Goal: Information Seeking & Learning: Learn about a topic

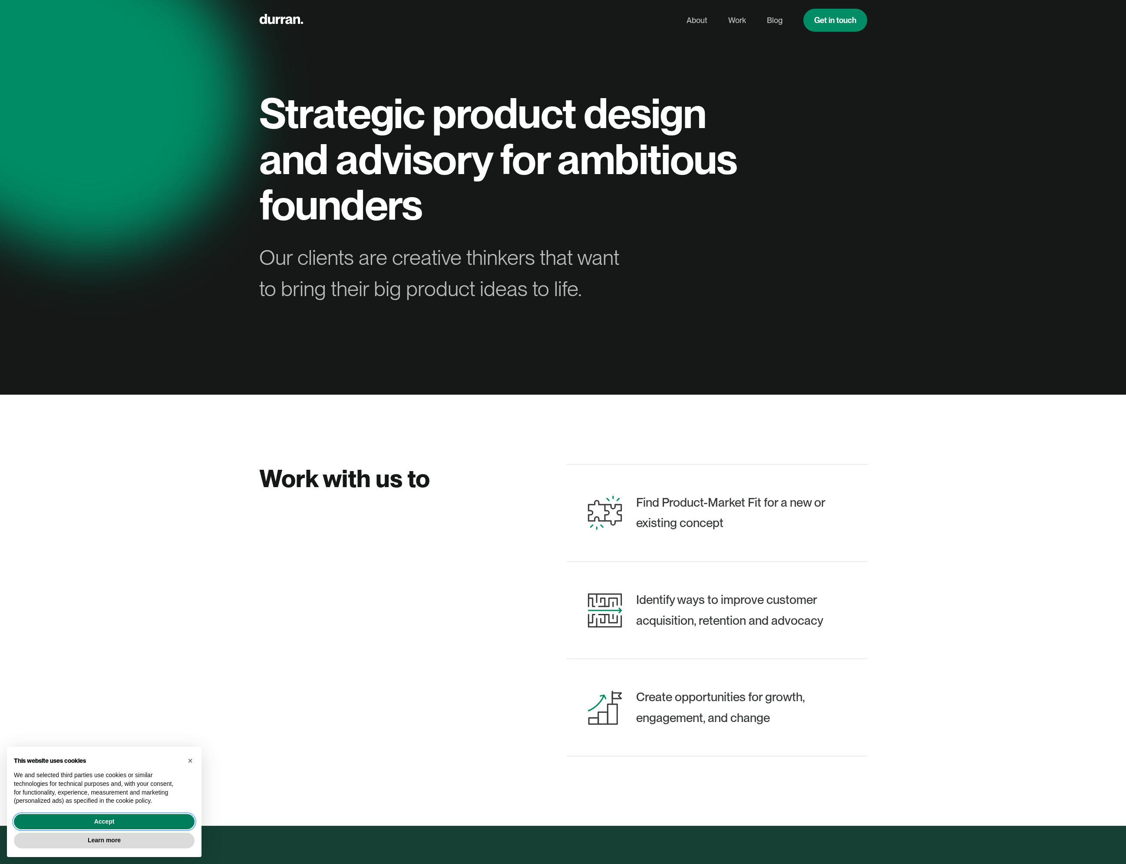
click at [160, 815] on button "Accept" at bounding box center [104, 822] width 181 height 16
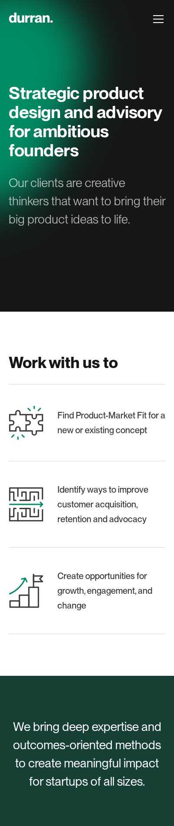
click at [156, 21] on div "menu" at bounding box center [158, 19] width 21 height 21
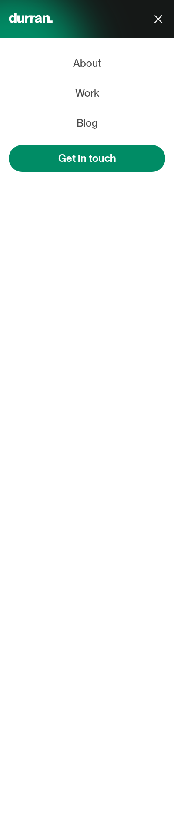
click at [156, 21] on div "menu" at bounding box center [158, 19] width 8 height 8
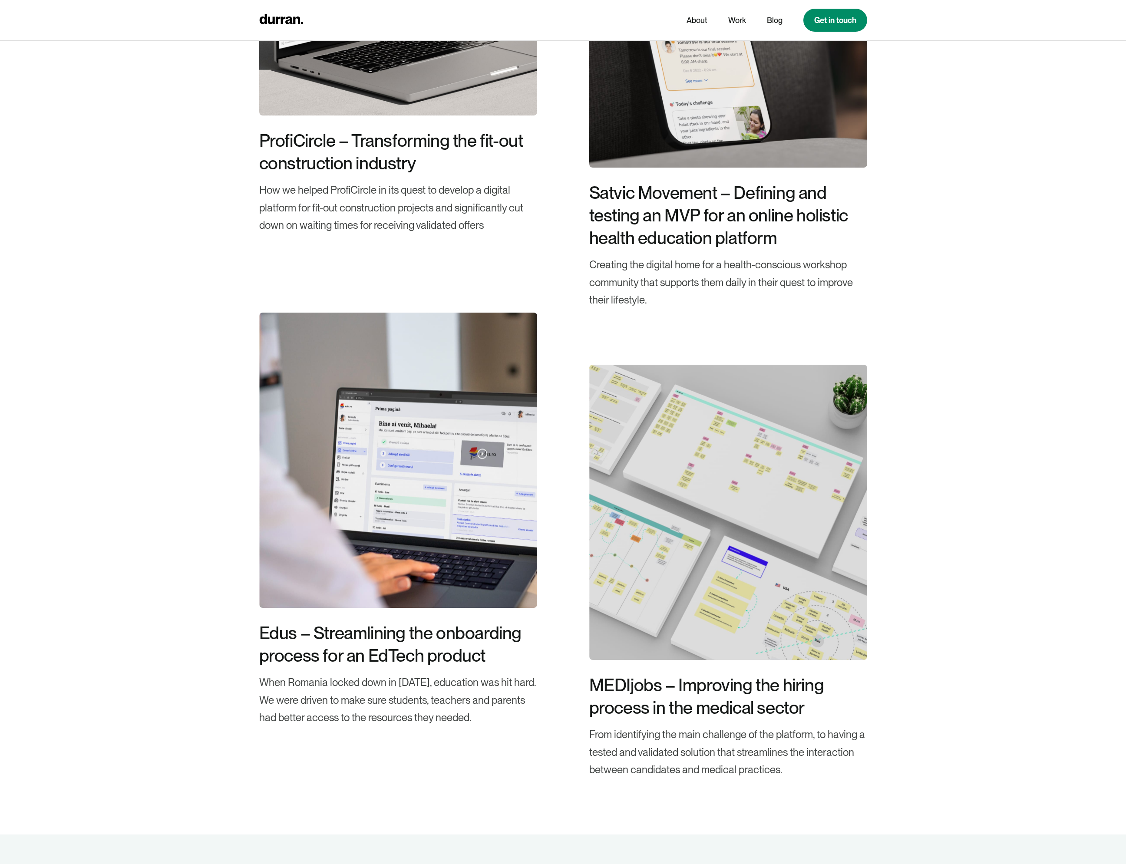
scroll to position [2171, 0]
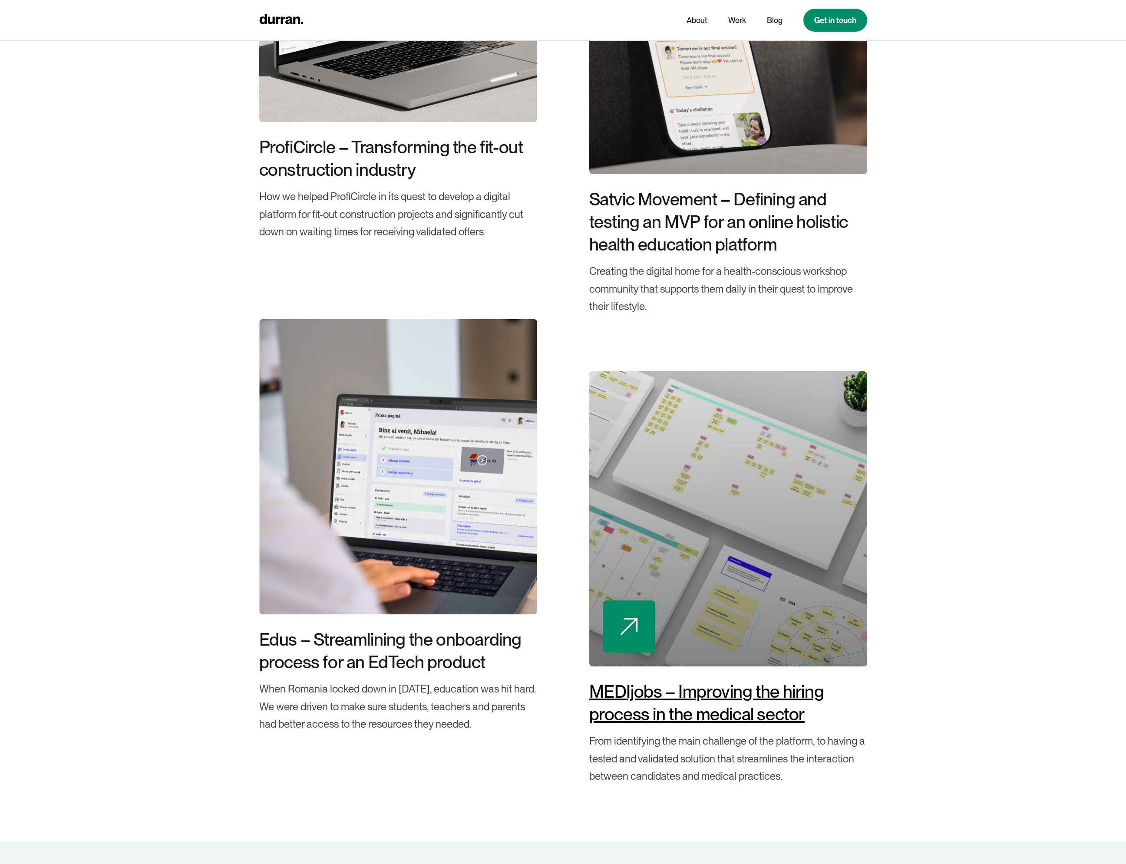
click at [670, 694] on div "MEDIjobs – Improving the hiring process in the medical sector" at bounding box center [728, 702] width 278 height 45
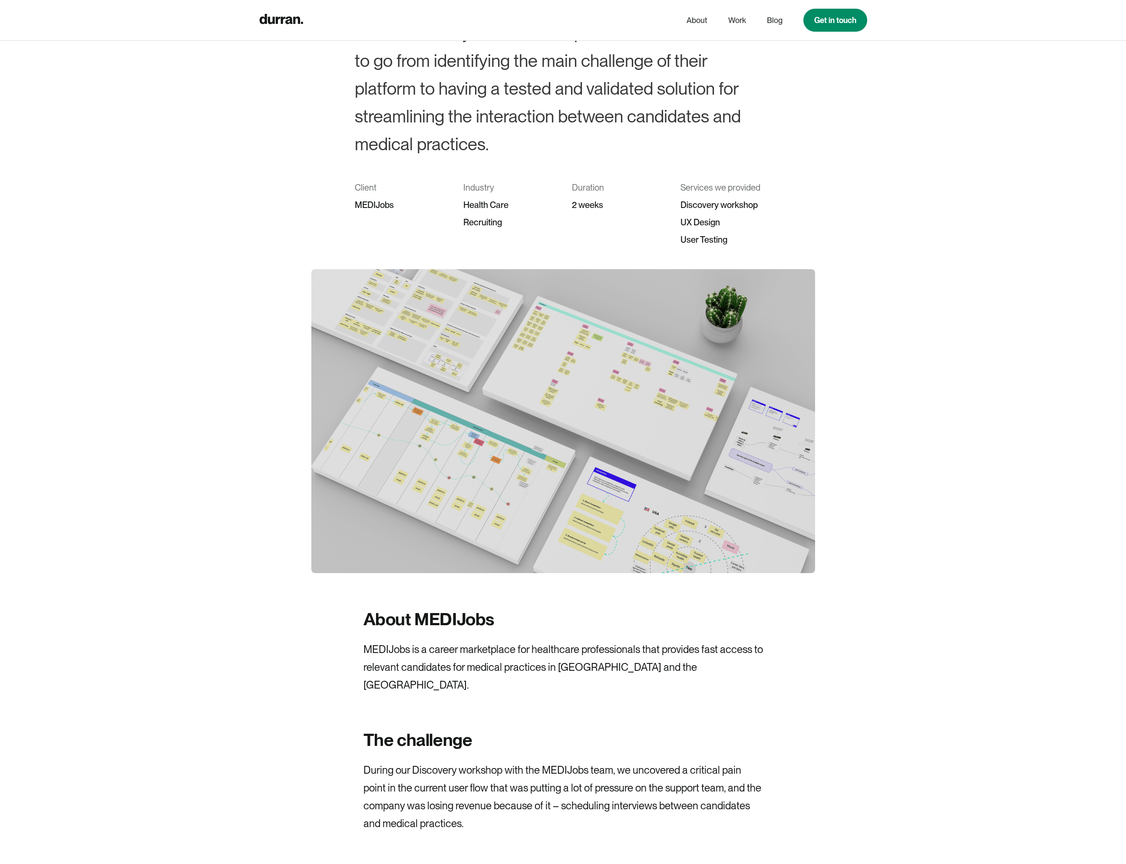
scroll to position [289, 0]
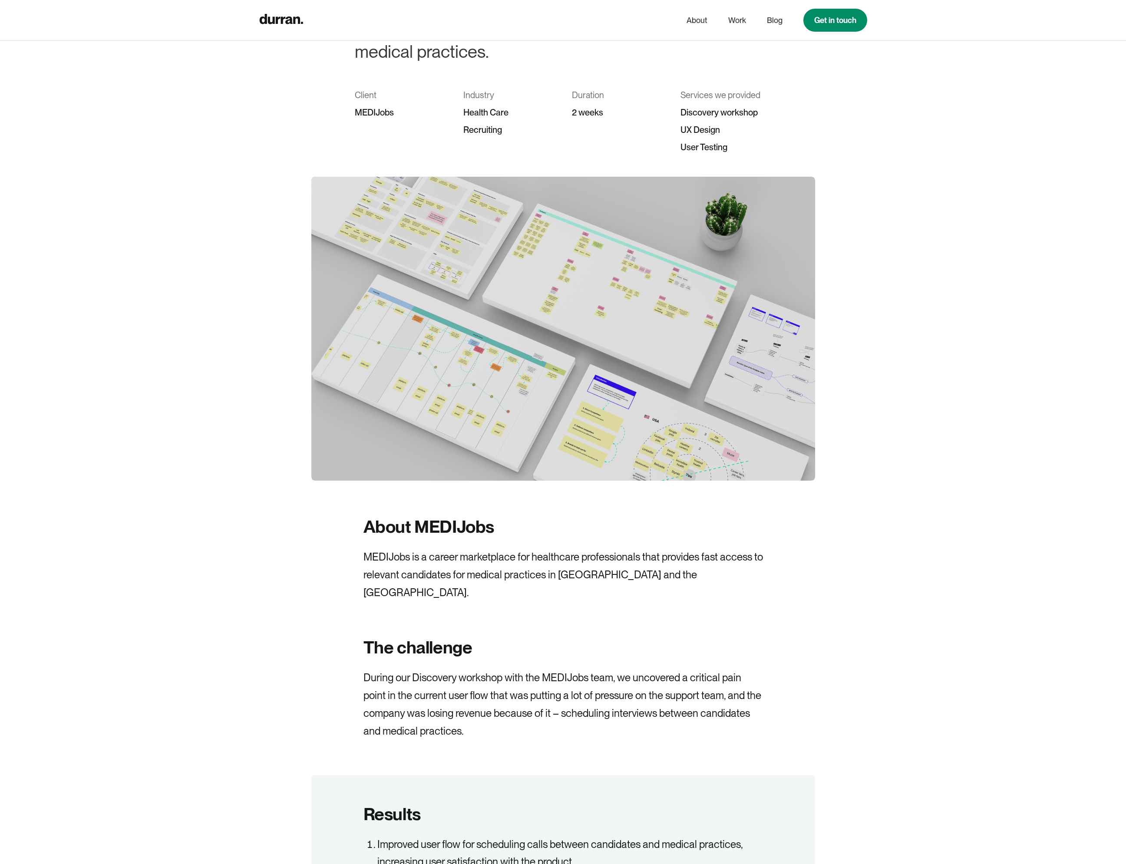
click at [621, 364] on img at bounding box center [563, 329] width 504 height 304
click at [616, 322] on img at bounding box center [563, 329] width 504 height 304
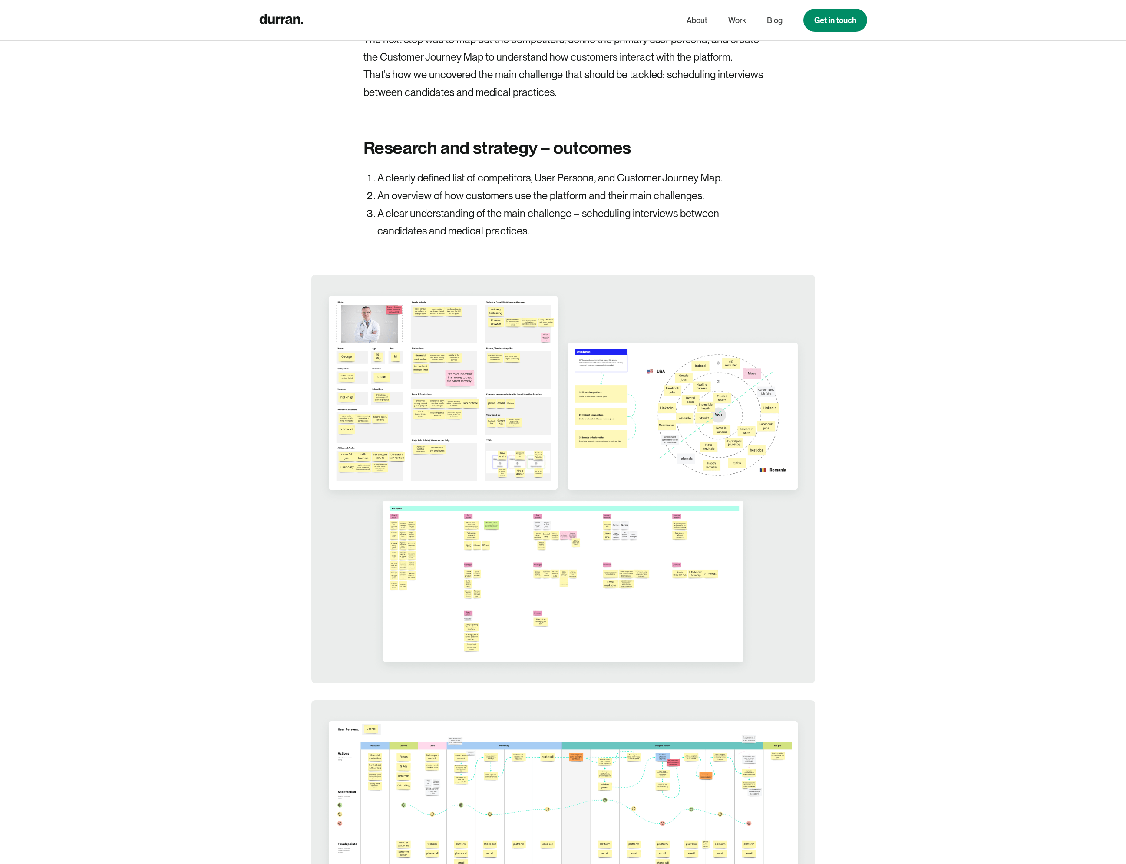
scroll to position [2507, 0]
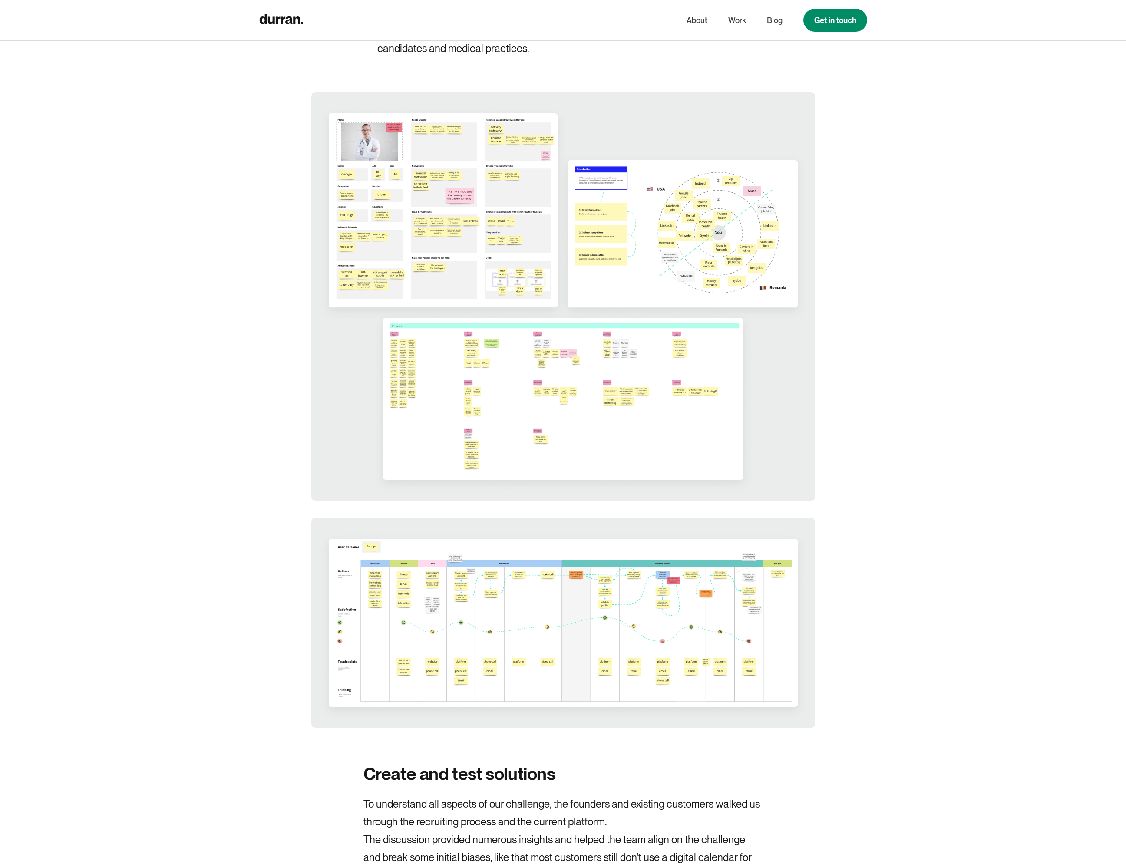
click at [543, 417] on img at bounding box center [563, 296] width 504 height 408
click at [547, 407] on img at bounding box center [563, 296] width 504 height 408
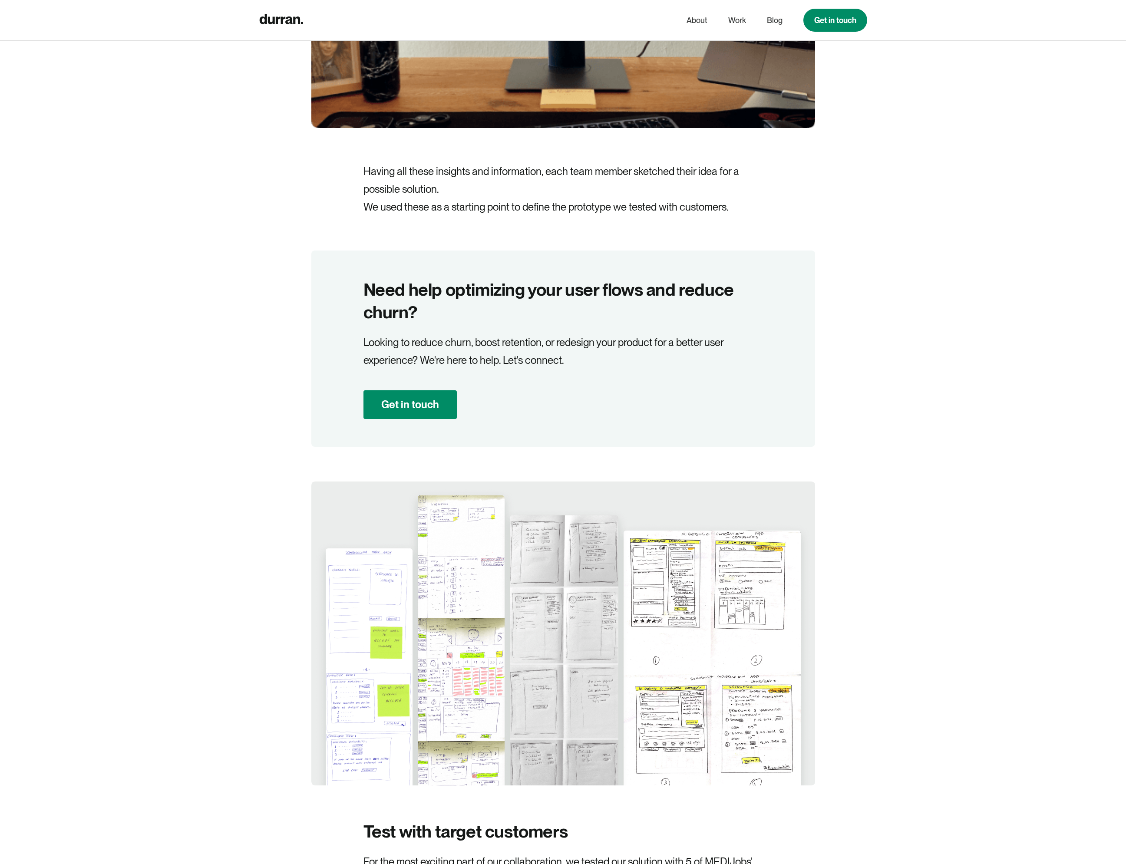
scroll to position [4047, 0]
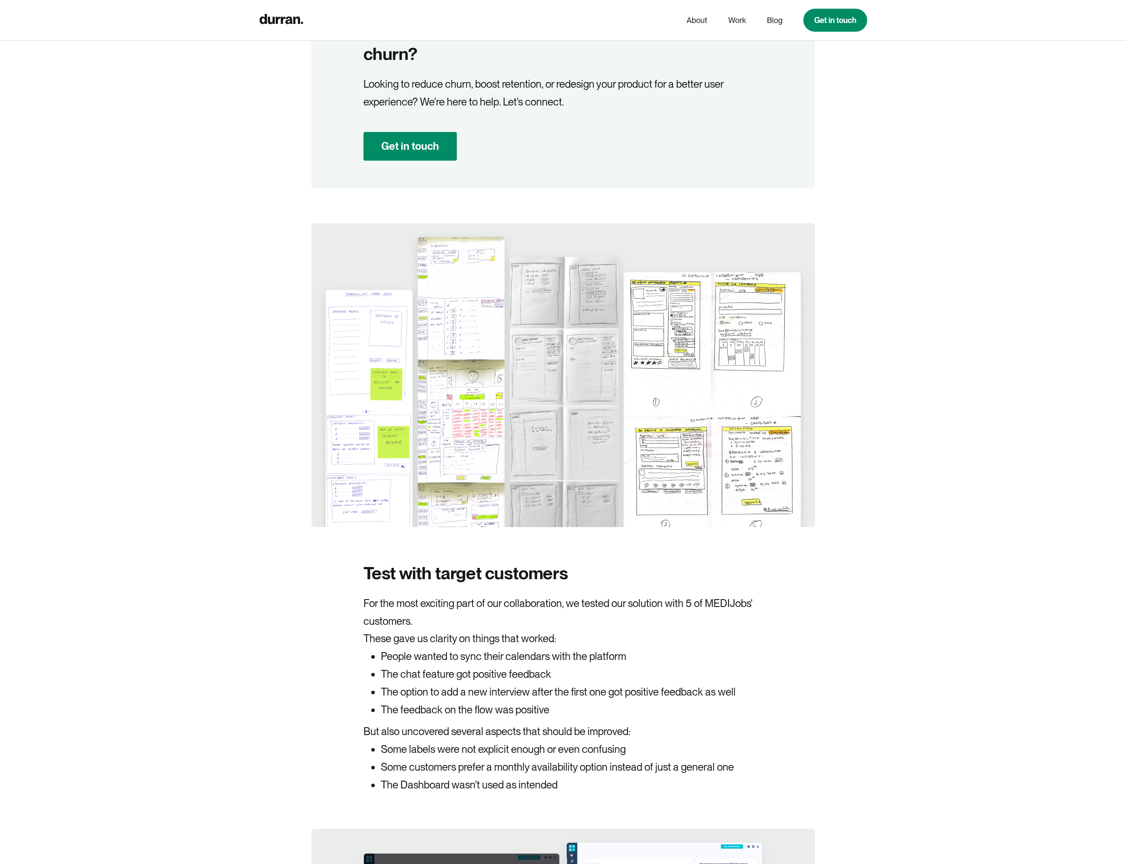
click at [540, 415] on img at bounding box center [563, 375] width 504 height 304
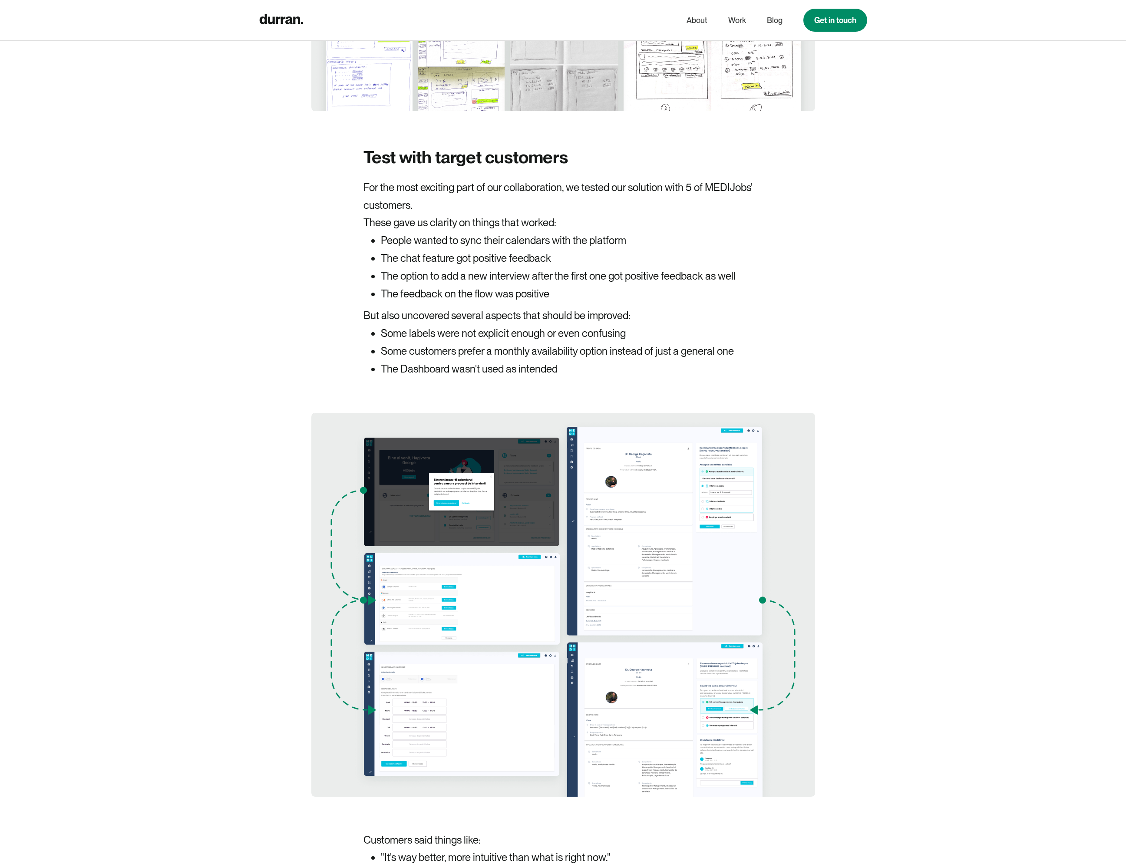
scroll to position [4723, 0]
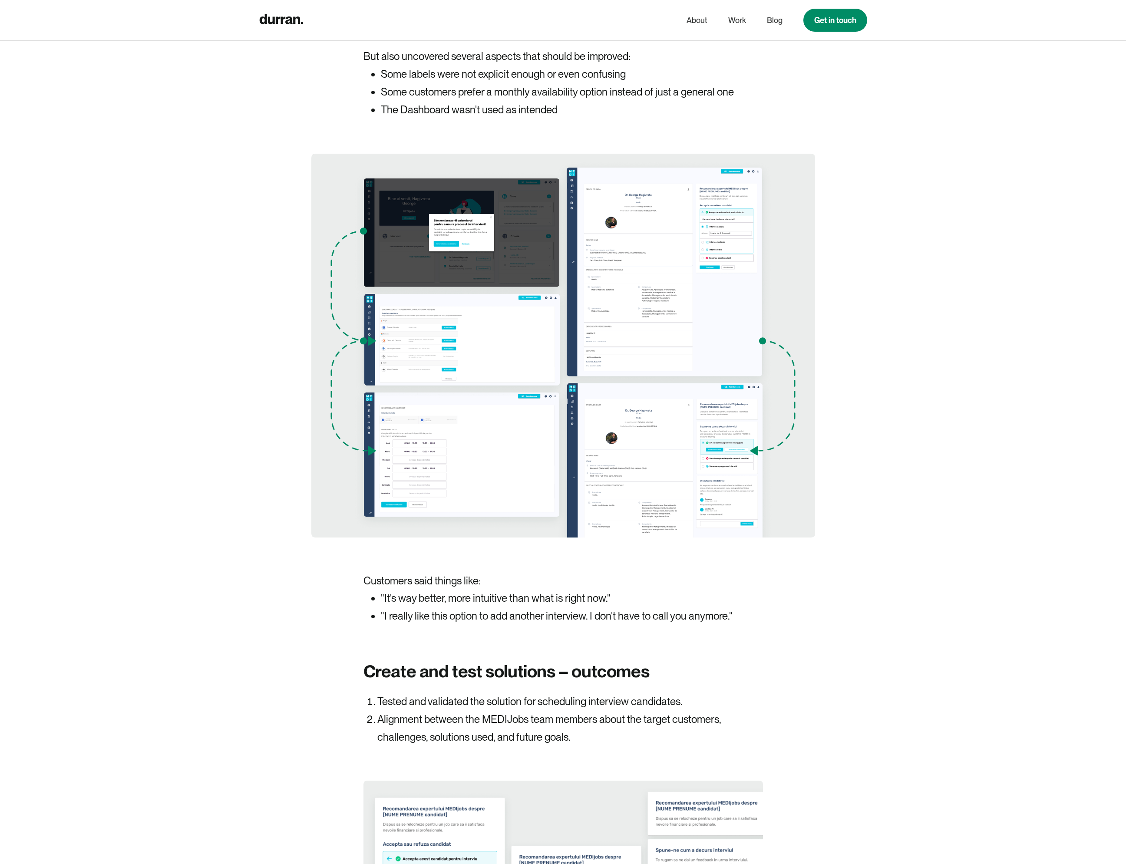
click at [507, 385] on img at bounding box center [563, 346] width 504 height 384
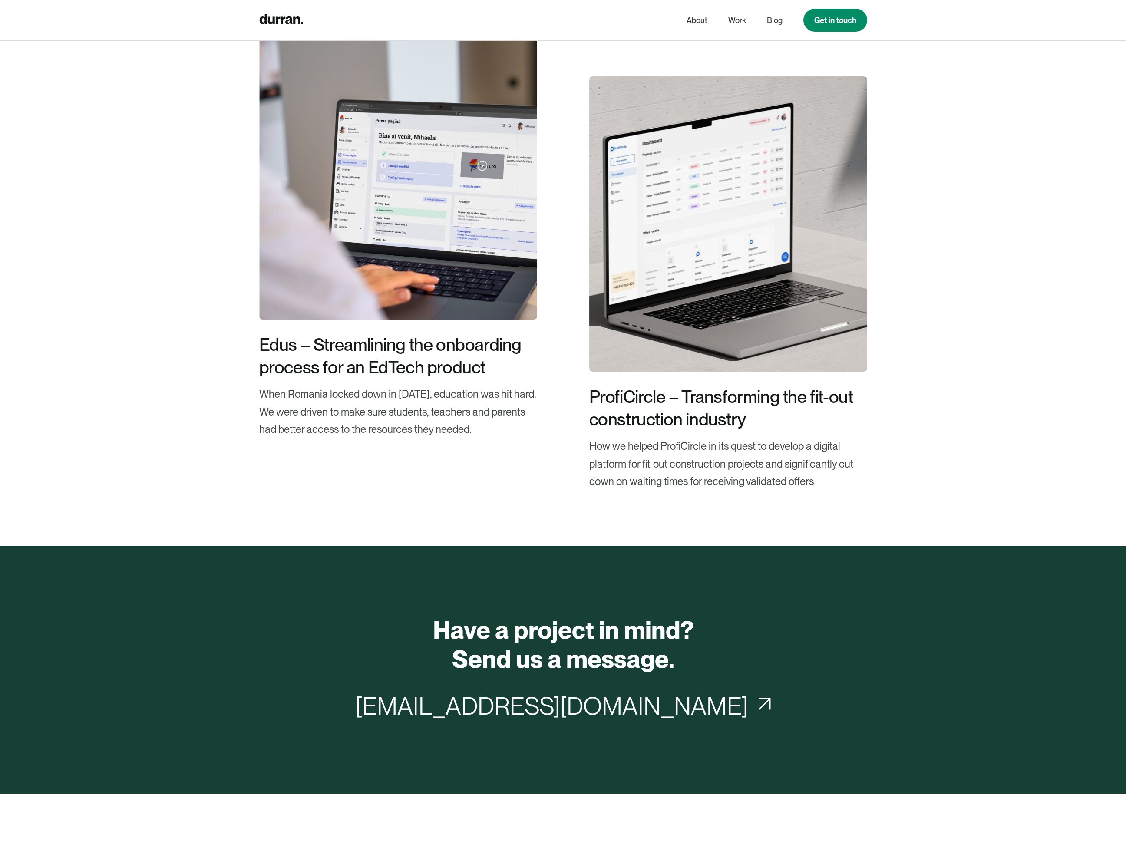
scroll to position [6323, 0]
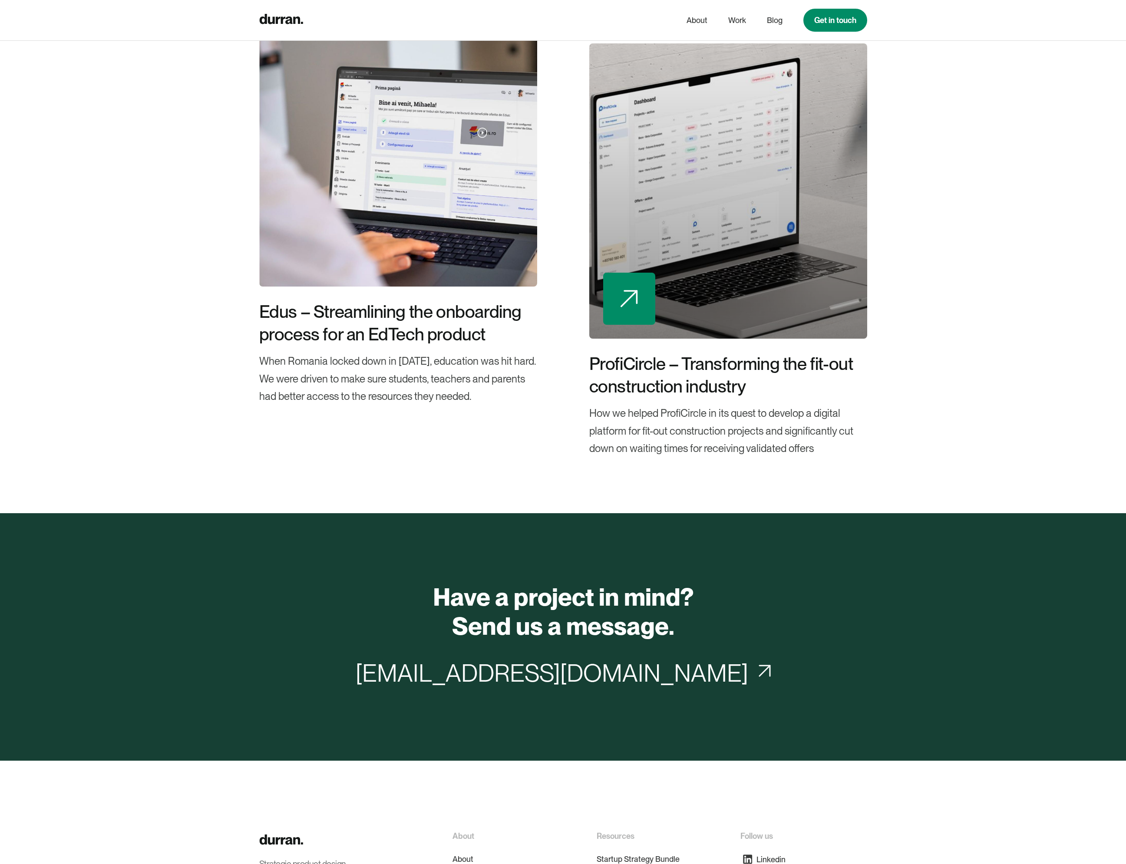
click at [633, 273] on div at bounding box center [629, 299] width 52 height 52
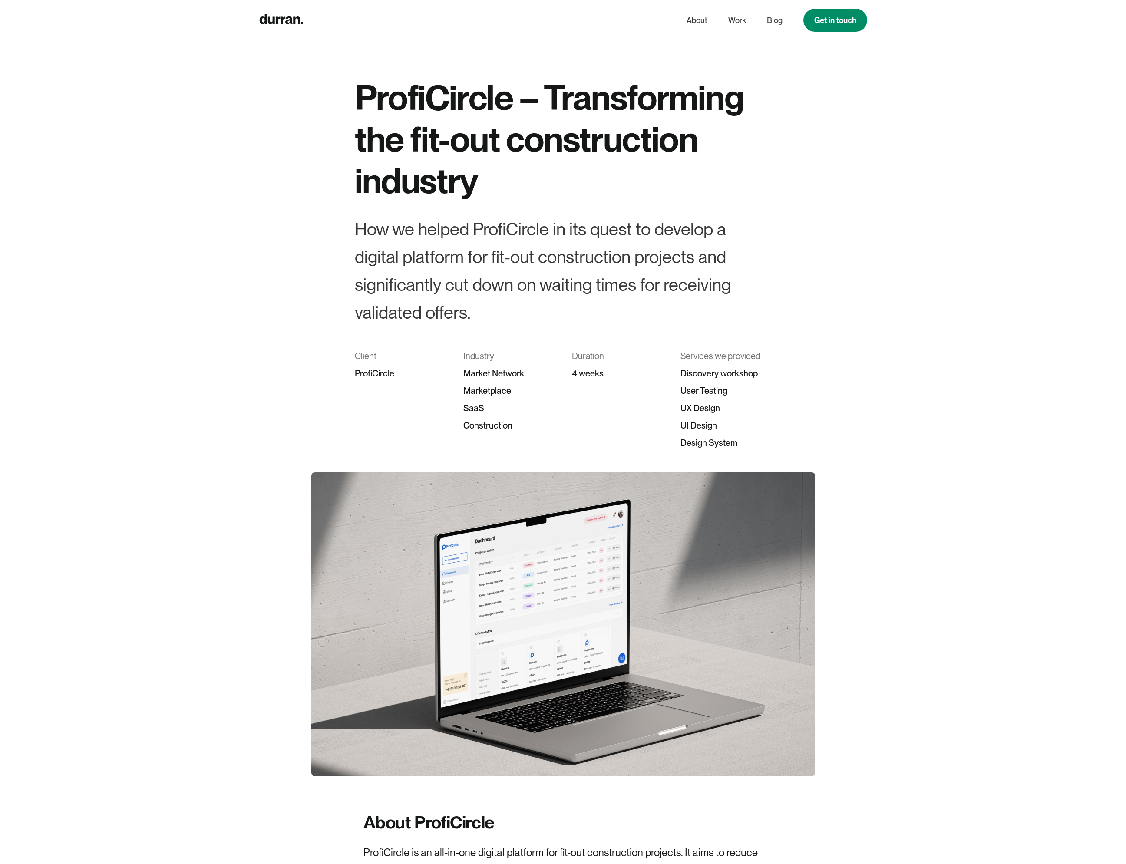
click at [370, 373] on div "ProfiCircle" at bounding box center [400, 373] width 91 height 17
click at [387, 371] on div "ProfiCircle" at bounding box center [400, 373] width 91 height 17
drag, startPoint x: 390, startPoint y: 371, endPoint x: 358, endPoint y: 373, distance: 32.6
click at [358, 373] on div "ProfiCircle" at bounding box center [400, 373] width 91 height 17
drag, startPoint x: 404, startPoint y: 376, endPoint x: 344, endPoint y: 372, distance: 60.0
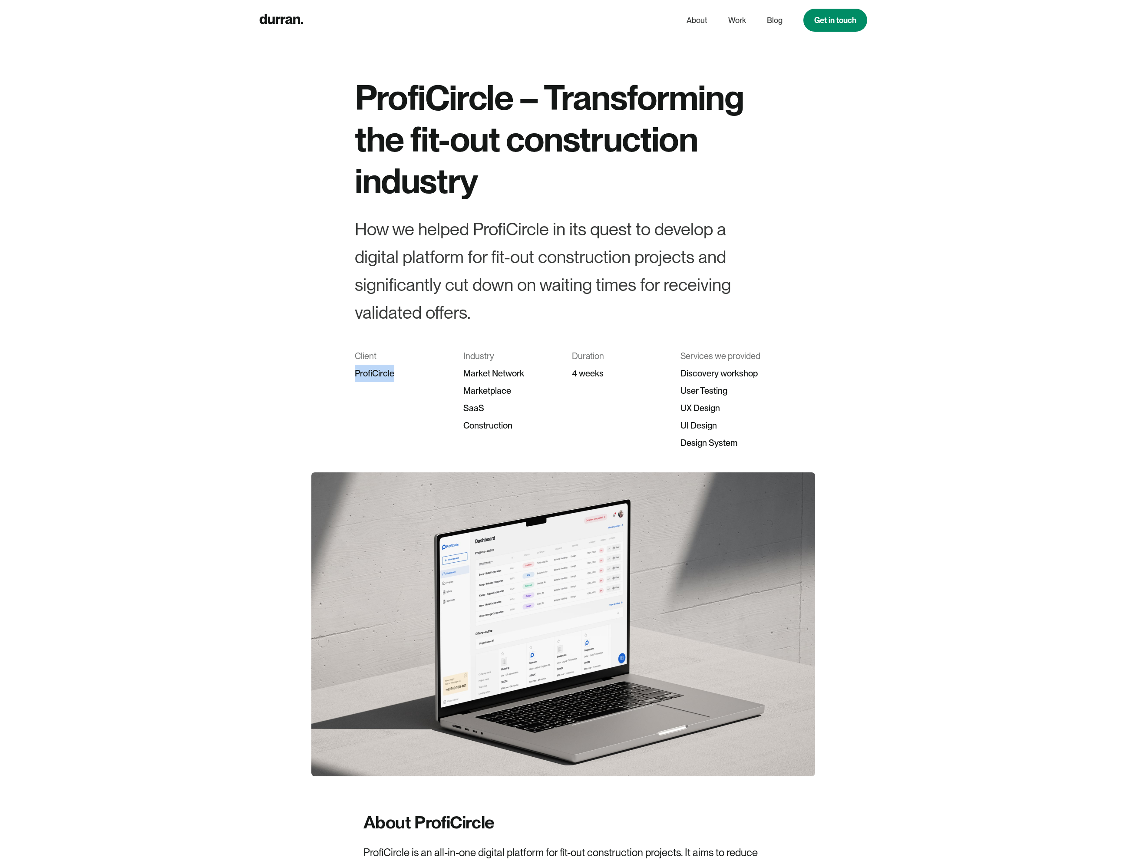
click at [344, 372] on div "ProfiCircle – Transforming the fit-out construction industry How we helped Prof…" at bounding box center [563, 263] width 1126 height 375
copy div "ProfiCircle"
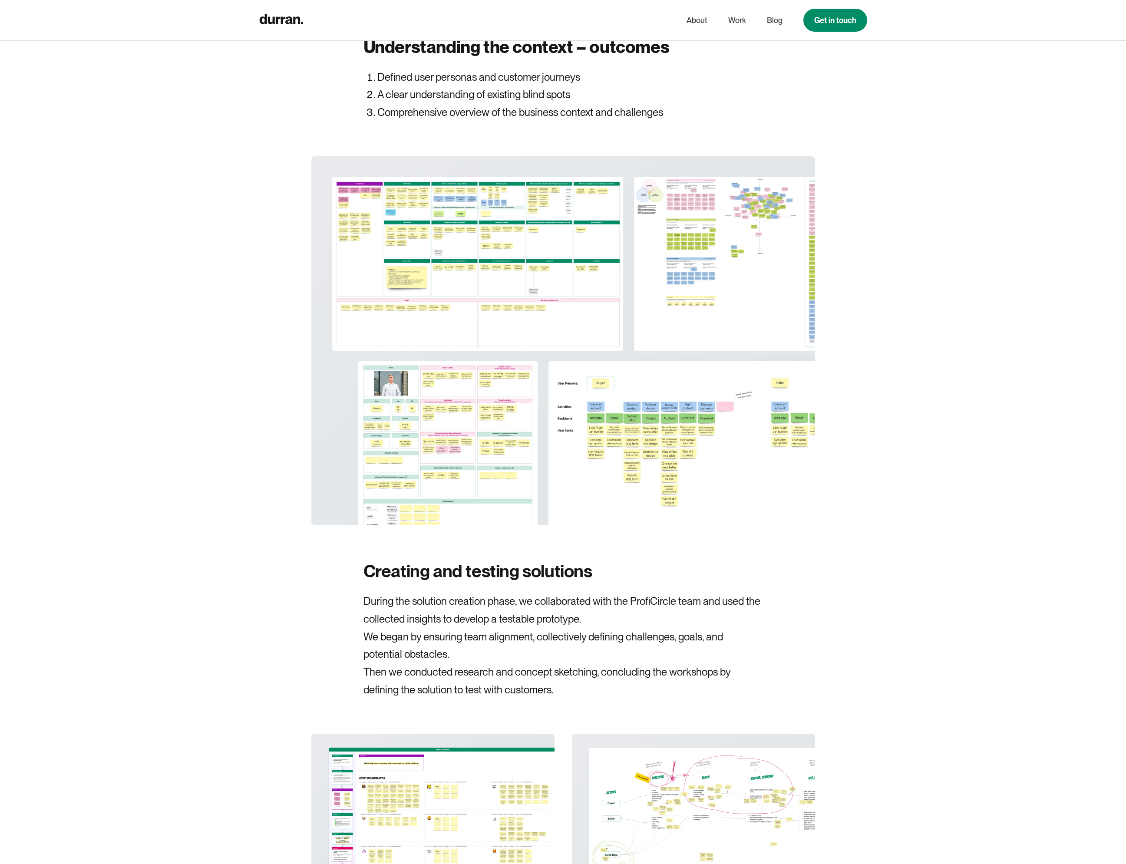
scroll to position [3954, 0]
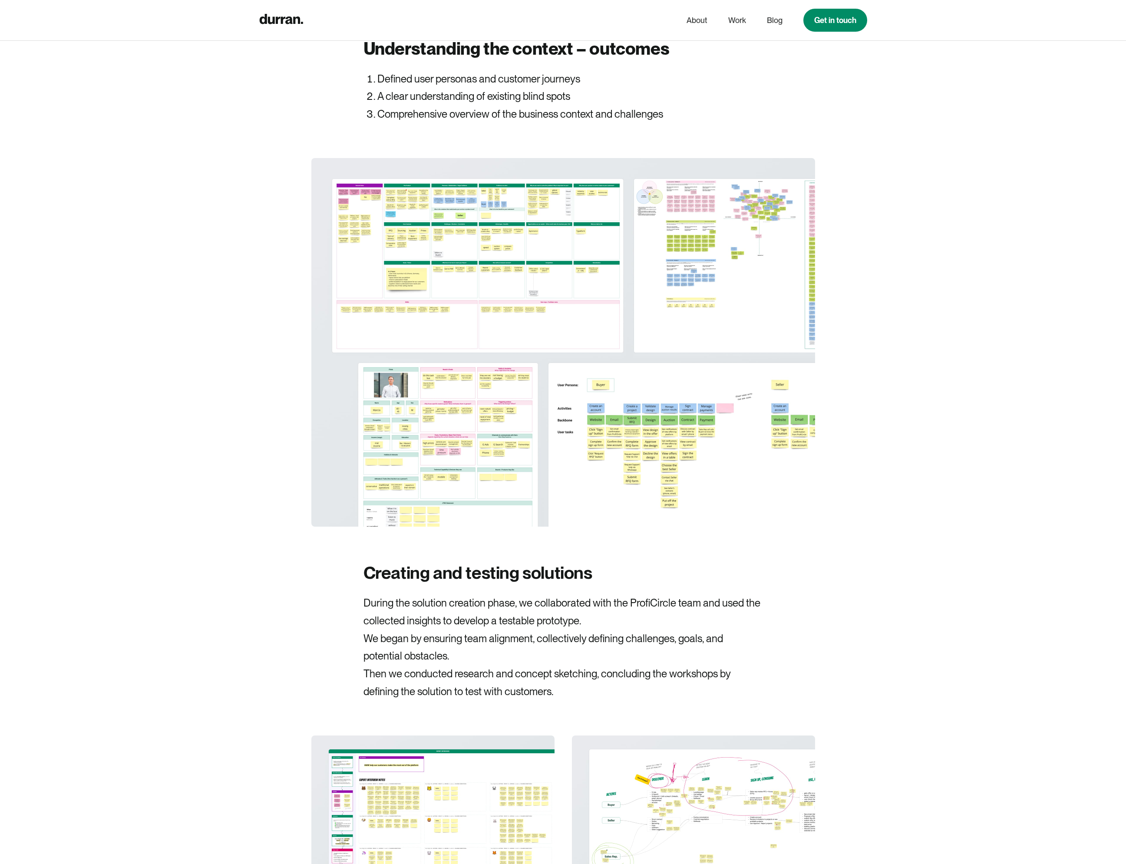
click at [574, 303] on img at bounding box center [563, 342] width 504 height 369
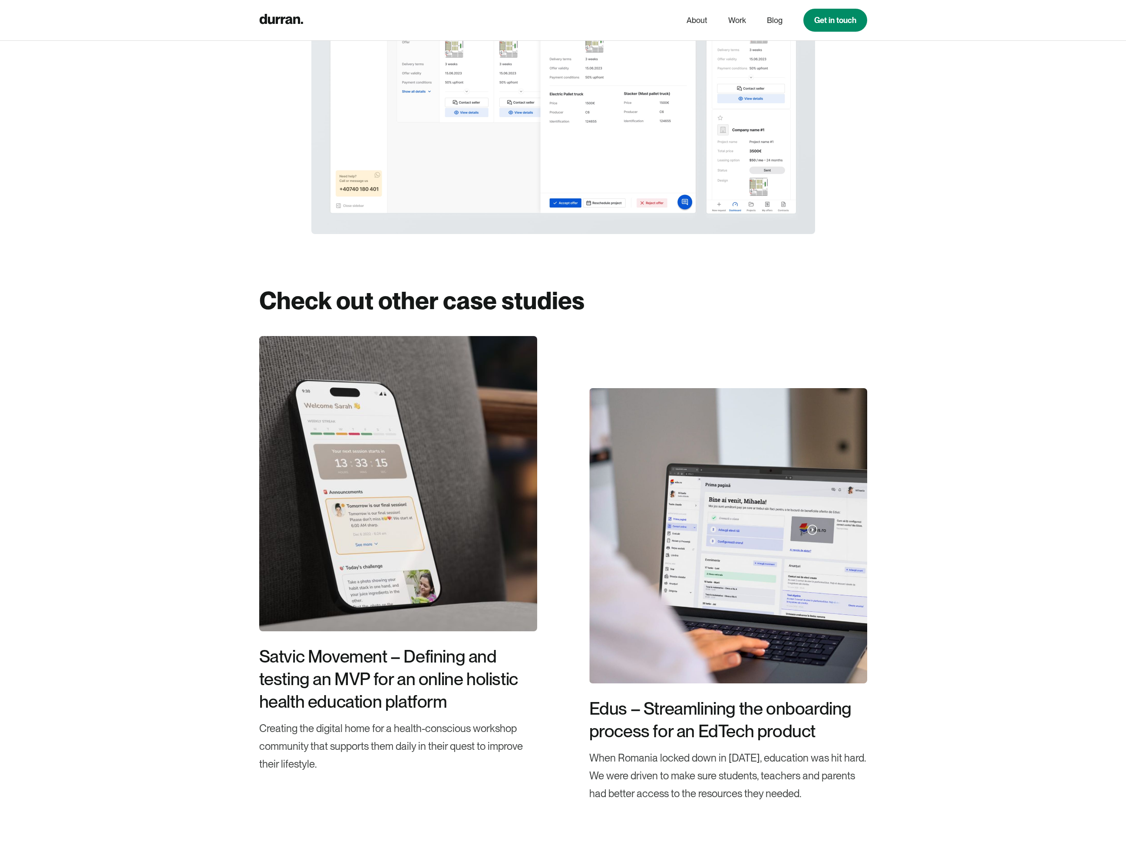
scroll to position [7221, 0]
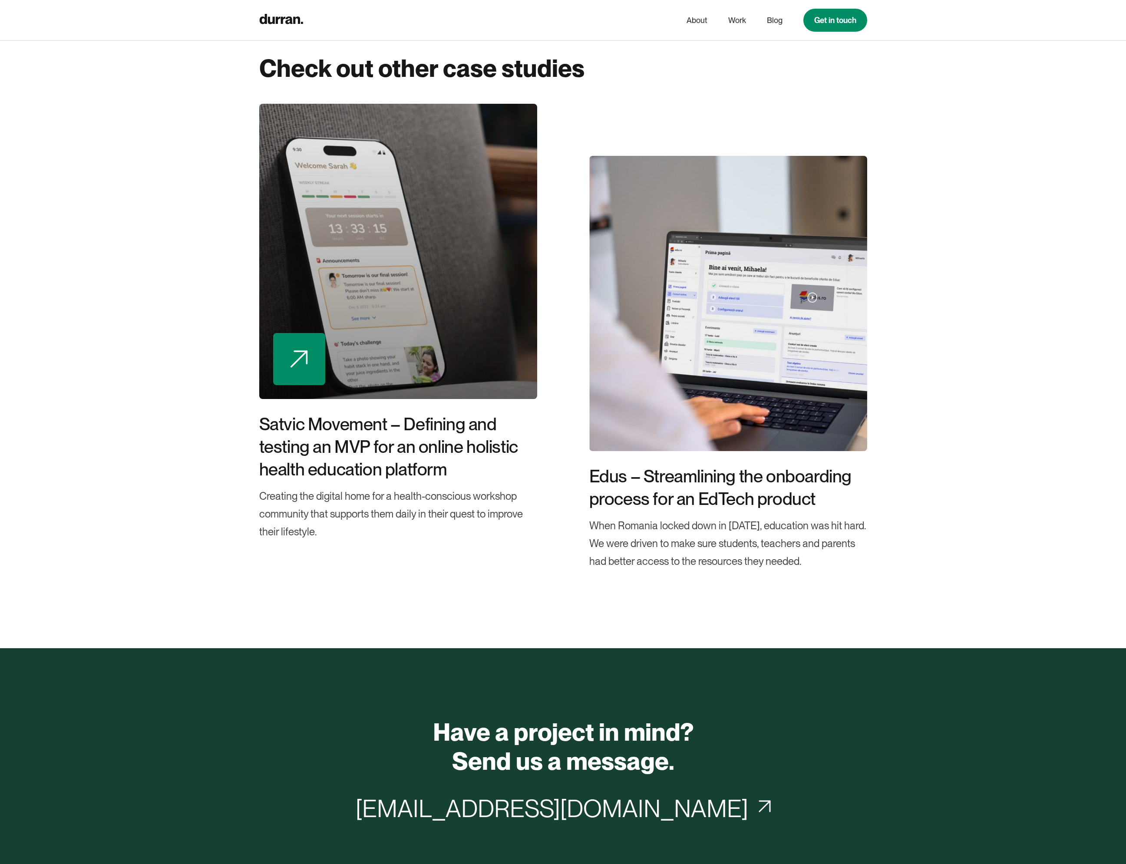
click at [303, 357] on img at bounding box center [298, 358] width 17 height 17
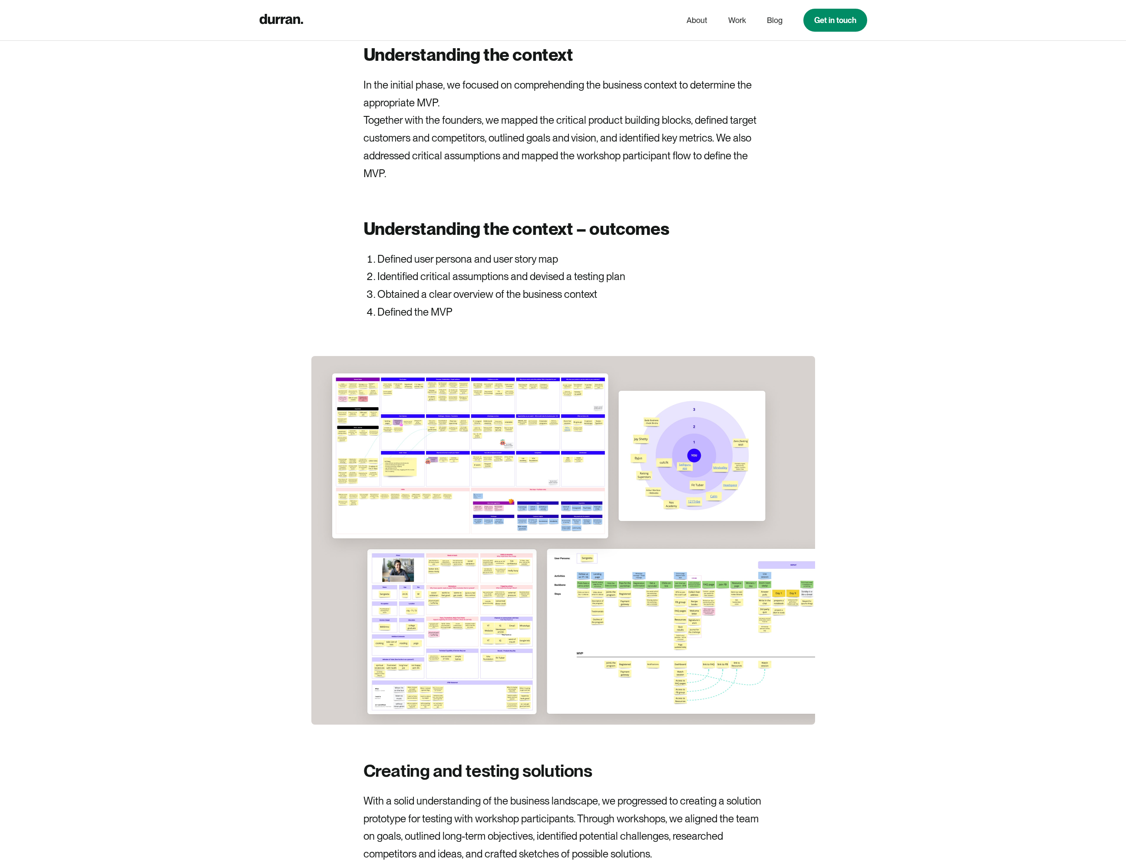
scroll to position [3910, 0]
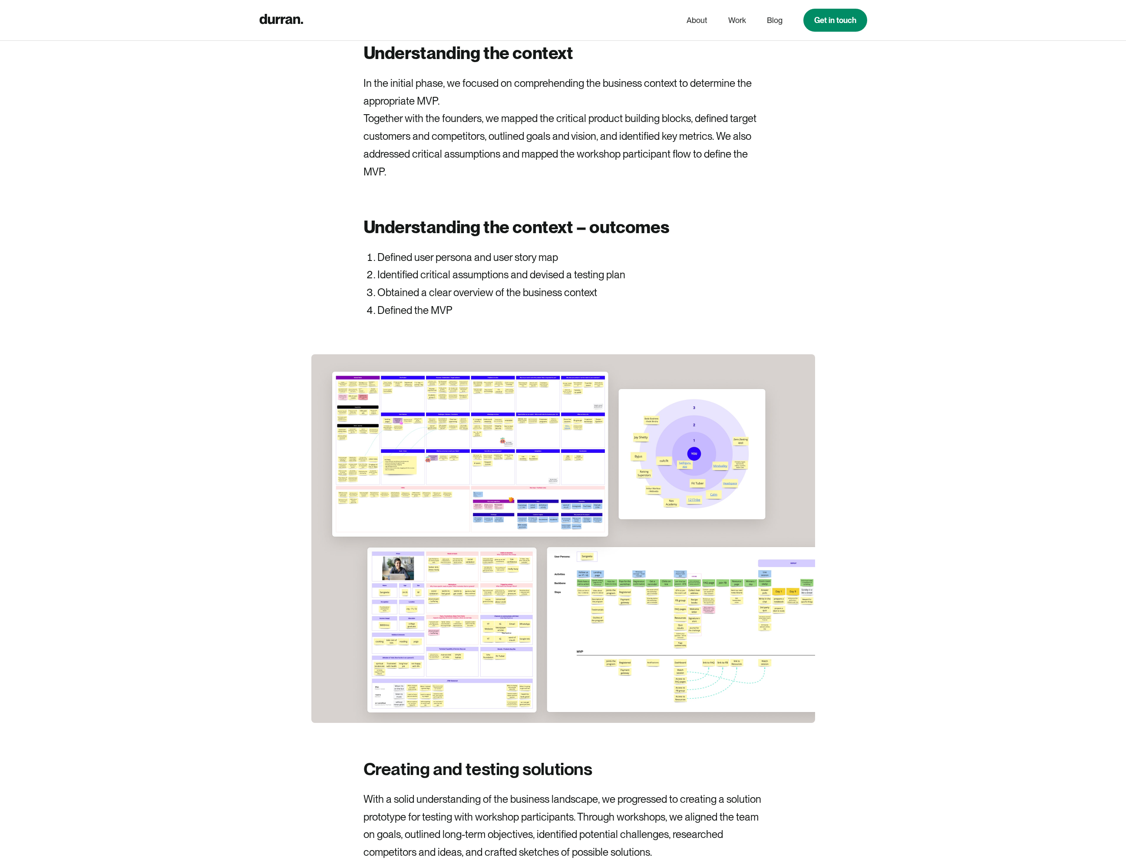
click at [442, 395] on img at bounding box center [563, 538] width 504 height 369
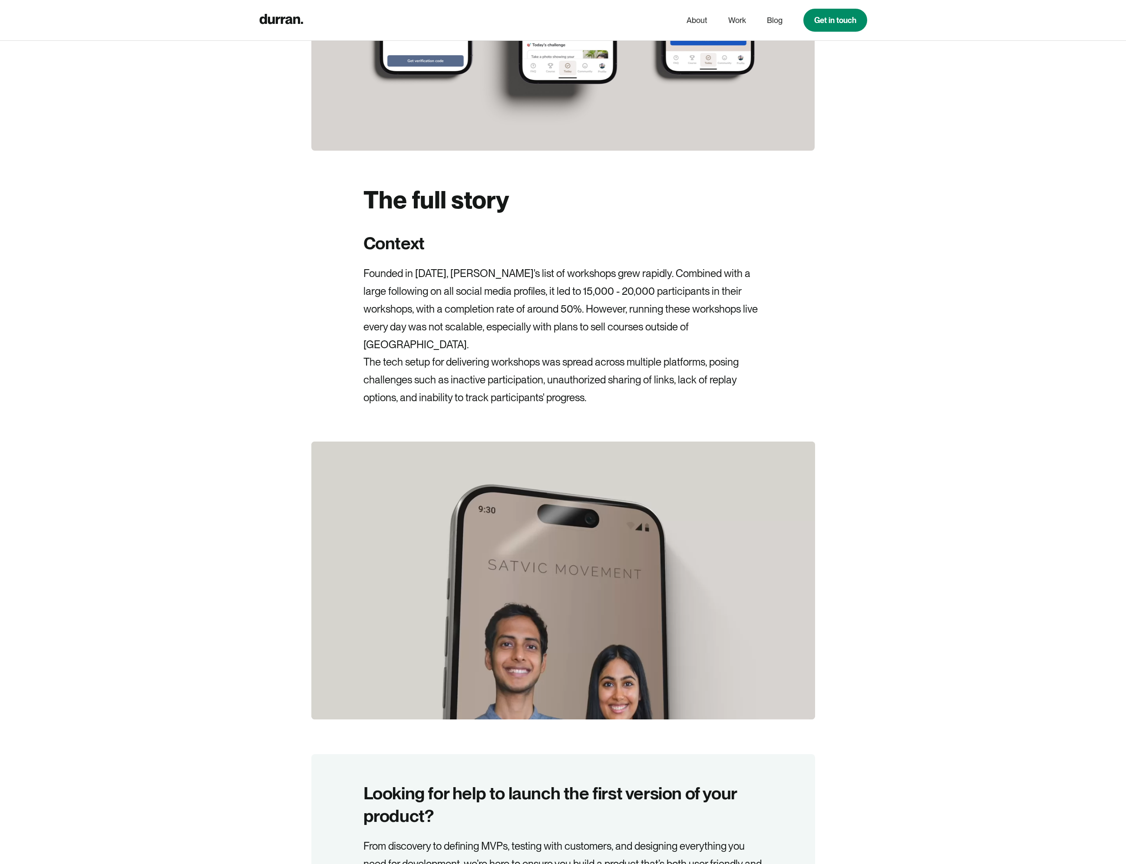
scroll to position [0, 0]
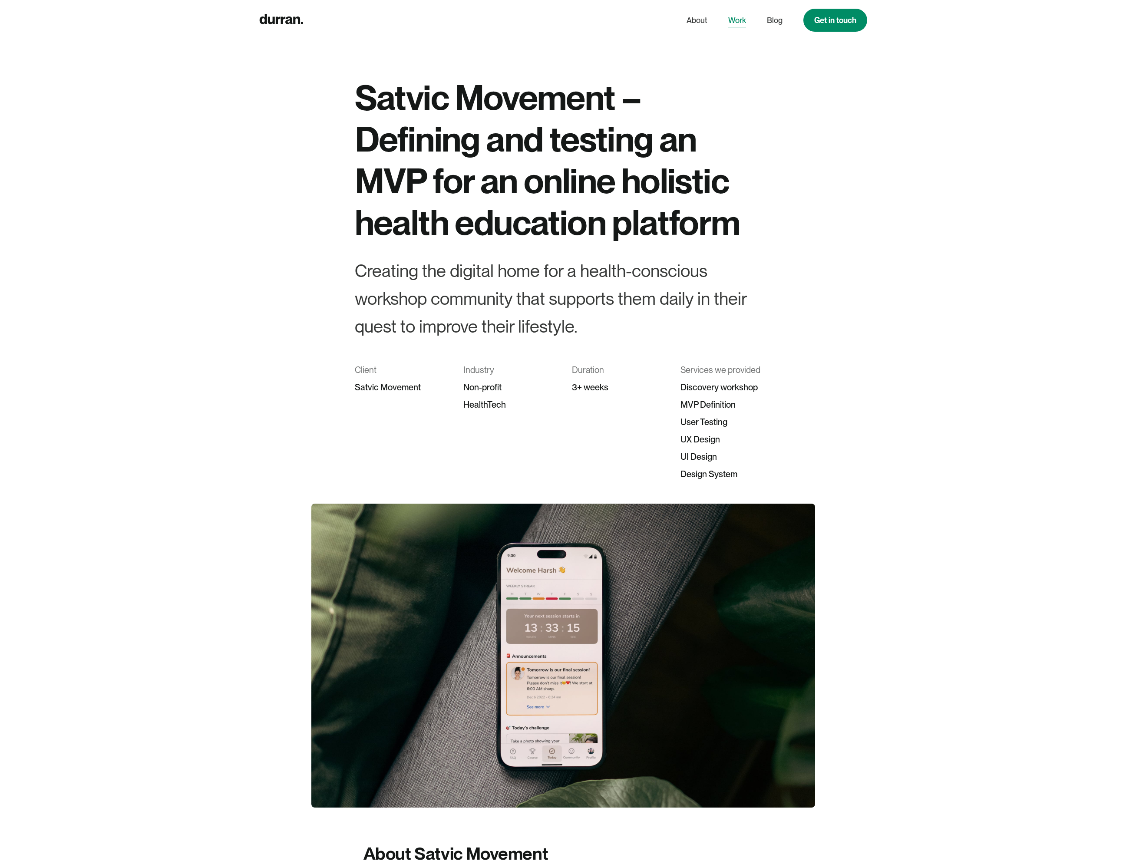
click at [738, 20] on link "Work" at bounding box center [737, 20] width 18 height 16
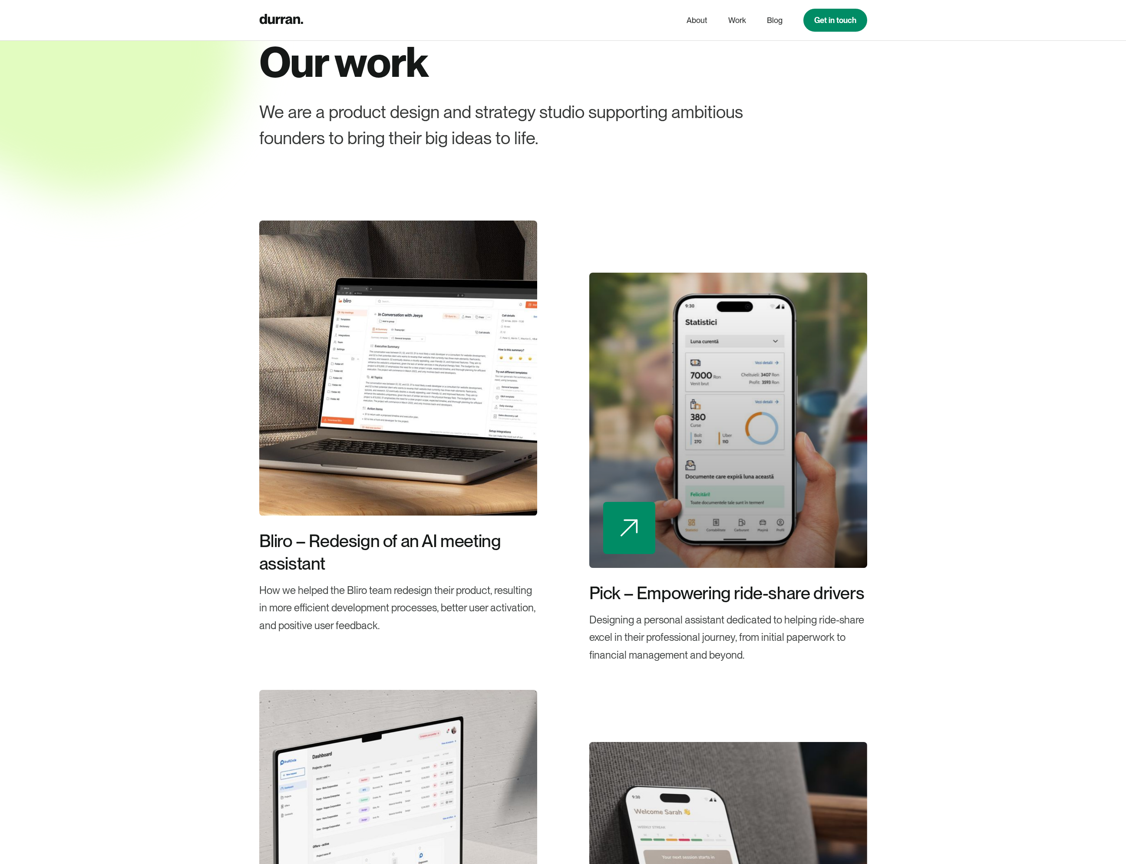
scroll to position [54, 0]
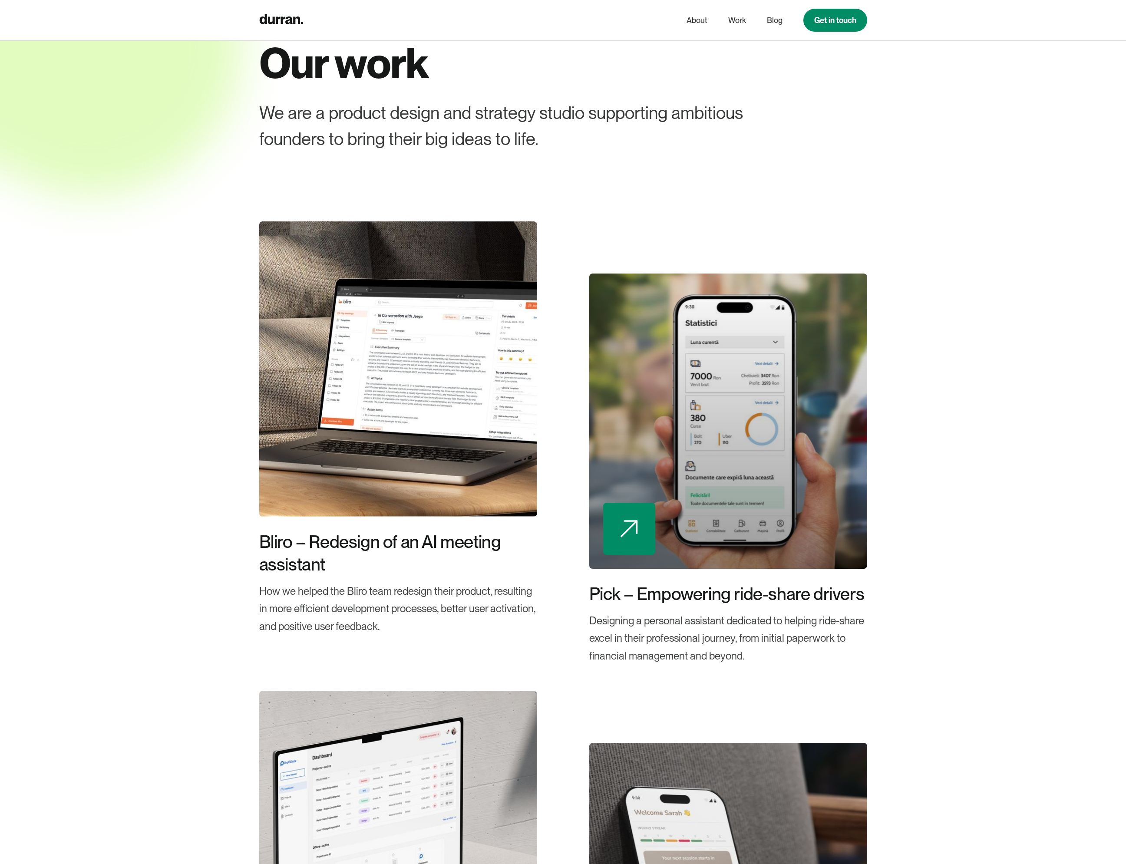
click at [762, 424] on div at bounding box center [728, 421] width 278 height 295
